Goal: Task Accomplishment & Management: Manage account settings

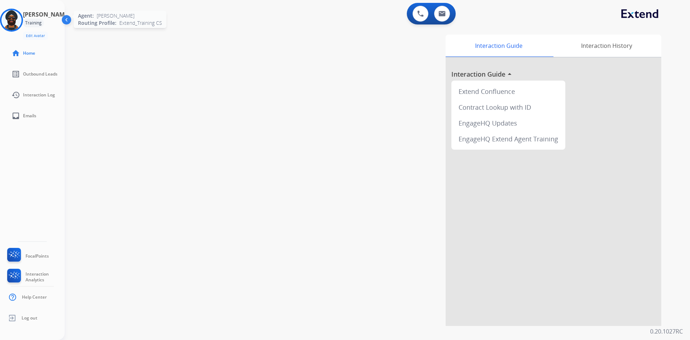
click at [16, 16] on img at bounding box center [11, 20] width 20 height 20
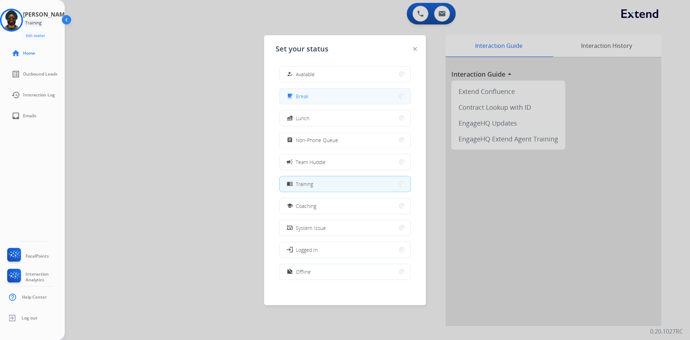
click at [316, 102] on button "free_breakfast Break" at bounding box center [345, 95] width 131 height 15
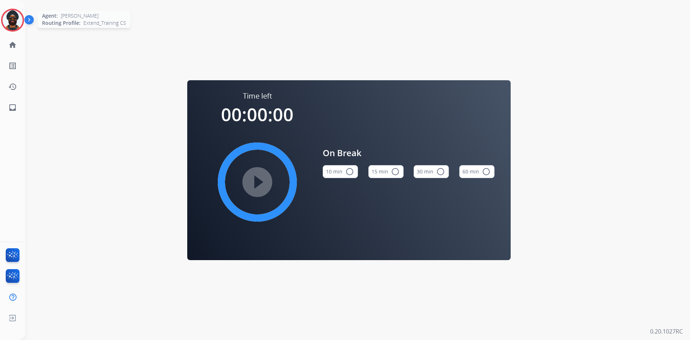
click at [18, 21] on img at bounding box center [13, 20] width 20 height 20
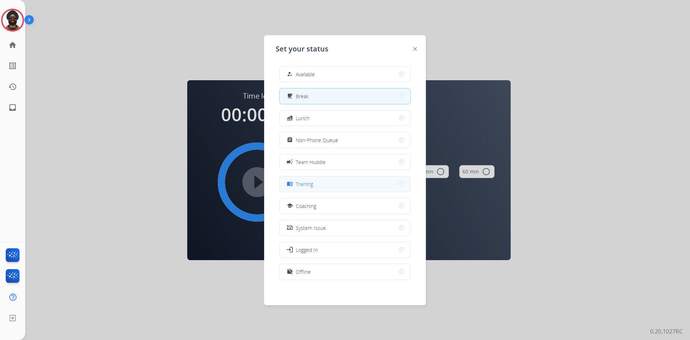
click at [309, 183] on span "Training" at bounding box center [304, 184] width 17 height 8
